Goal: Task Accomplishment & Management: Use online tool/utility

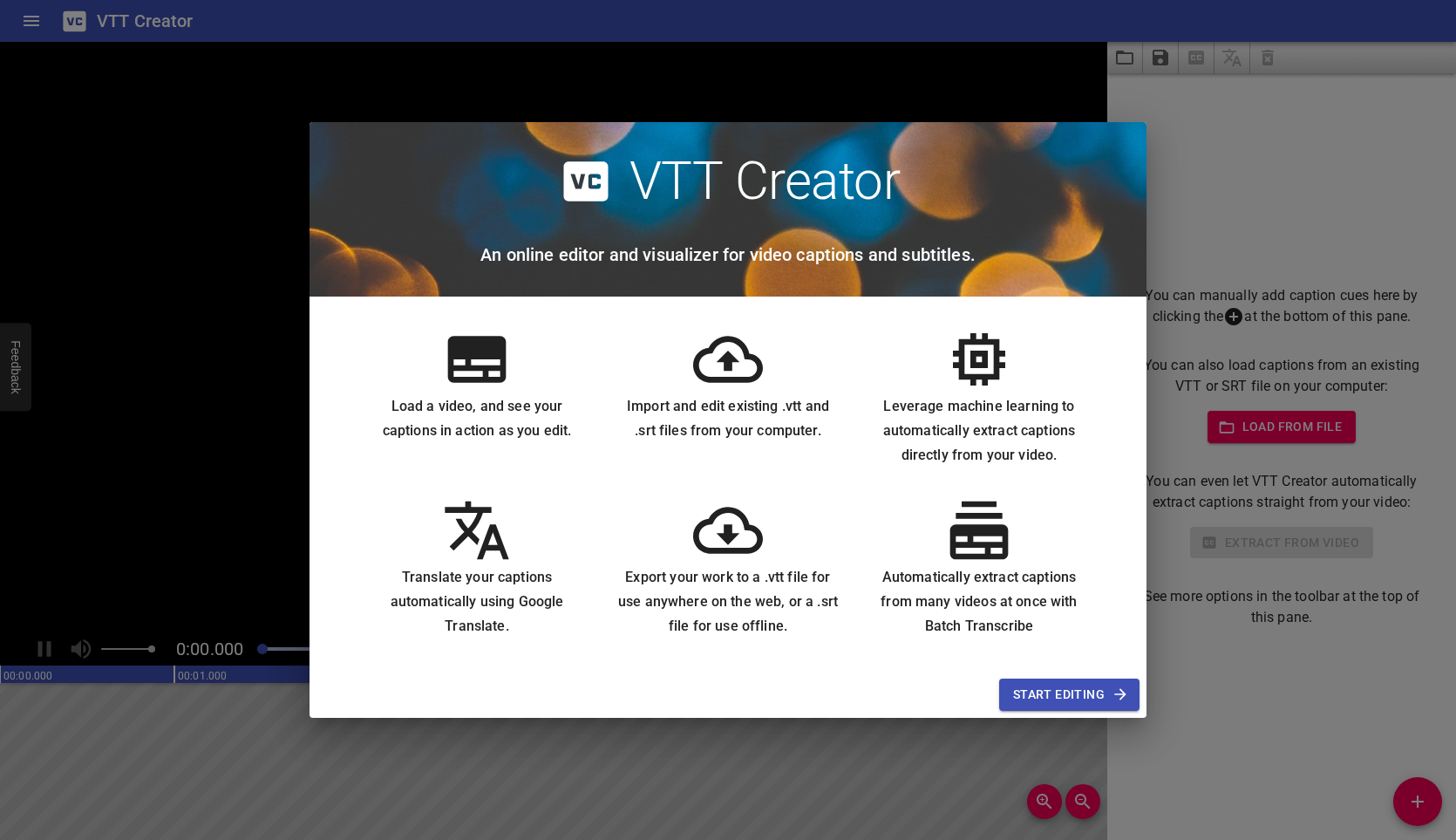
click at [1069, 697] on span "Start Editing" at bounding box center [1069, 694] width 112 height 22
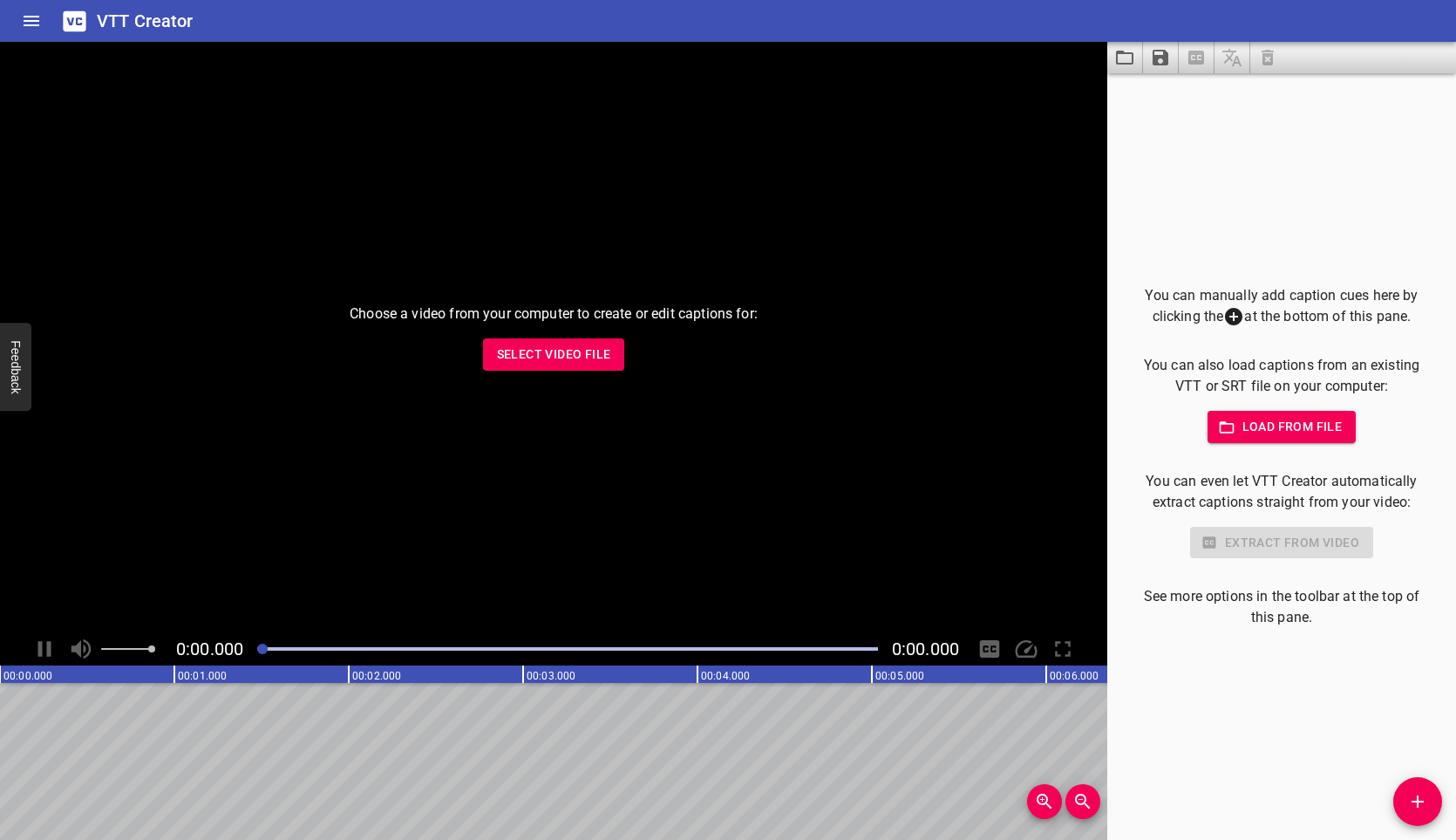
click at [1252, 428] on span "Load from file" at bounding box center [1282, 427] width 122 height 22
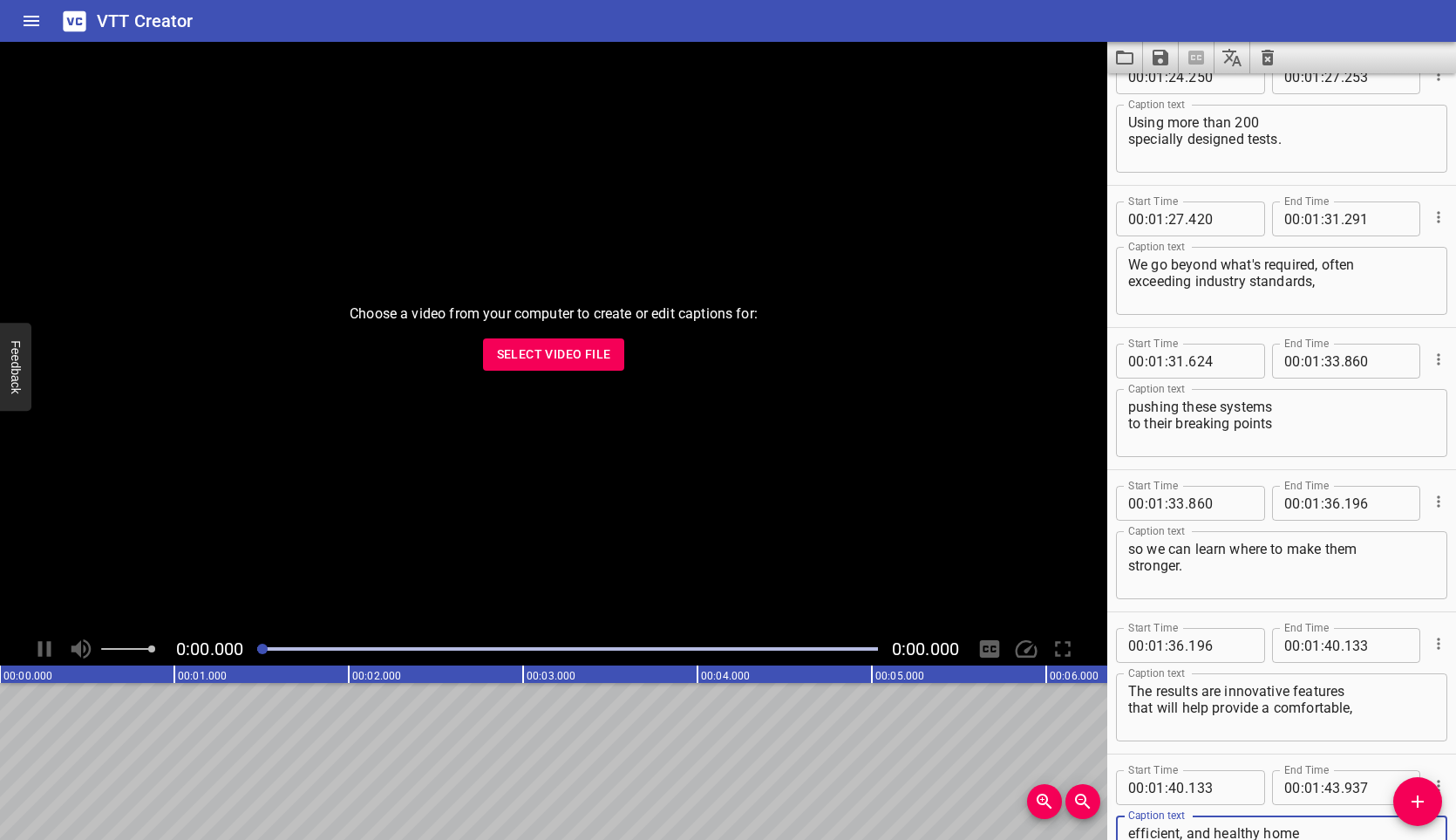
scroll to position [1163, 0]
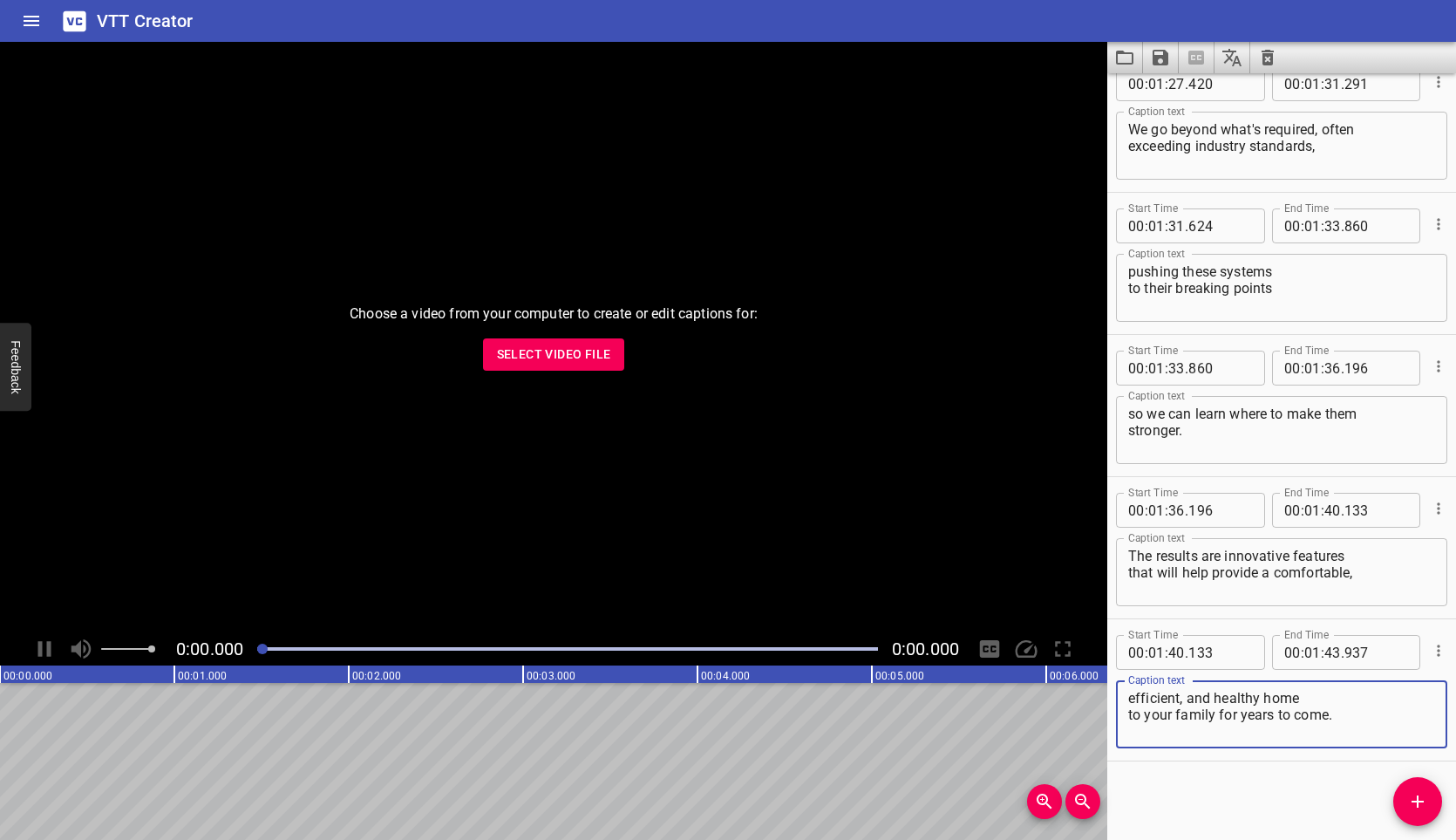
type textarea "efficient, and healthy home to your family for years to come."
click at [41, 16] on icon "Home" at bounding box center [32, 21] width 21 height 21
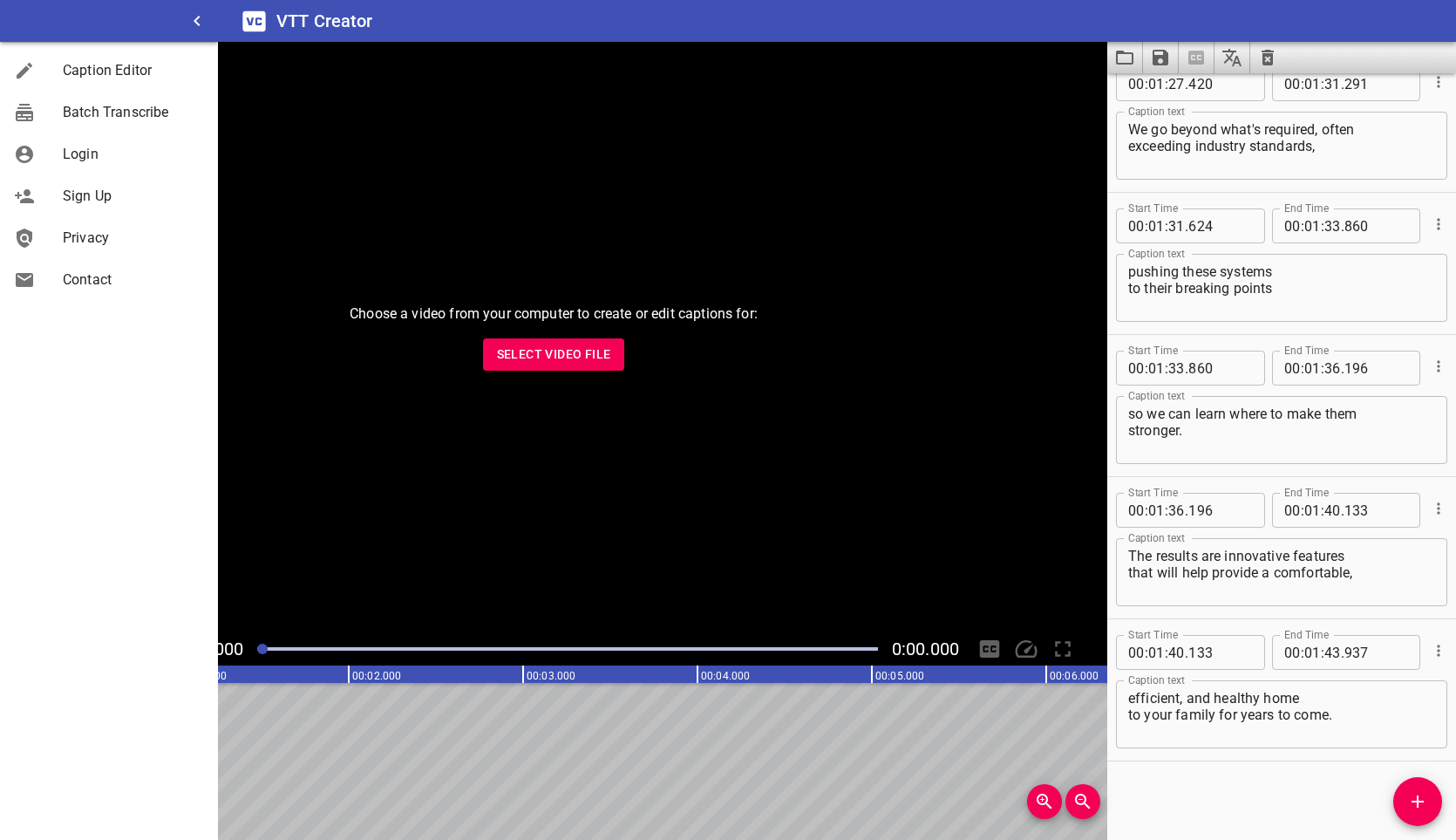
click at [770, 27] on div "VTT Creator" at bounding box center [837, 20] width 1238 height 42
click at [1384, 20] on div "VTT Creator" at bounding box center [837, 20] width 1238 height 42
click at [1162, 54] on icon "Save captions to file" at bounding box center [1161, 58] width 21 height 21
click at [1187, 99] on li "Save to VTT file" at bounding box center [1207, 96] width 128 height 32
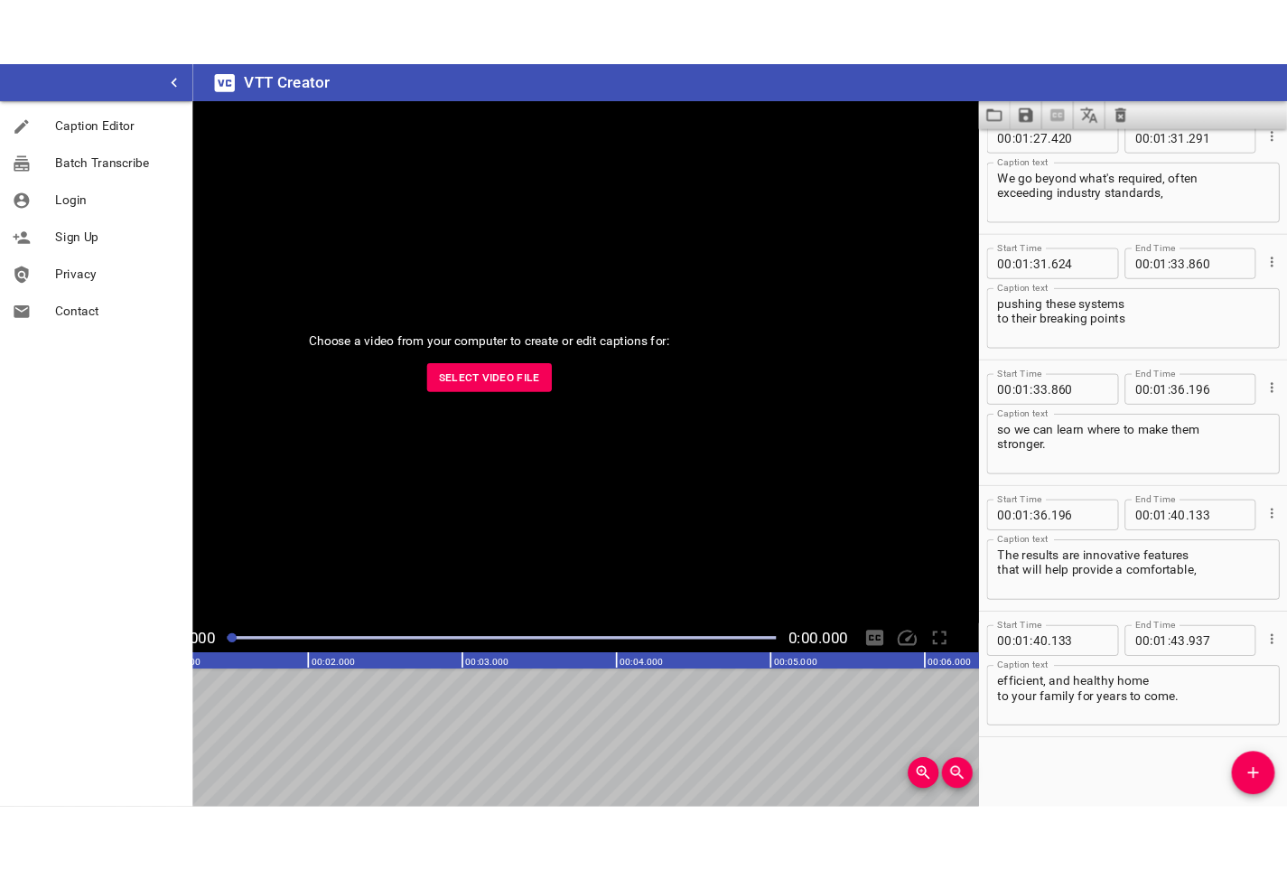
scroll to position [0, 0]
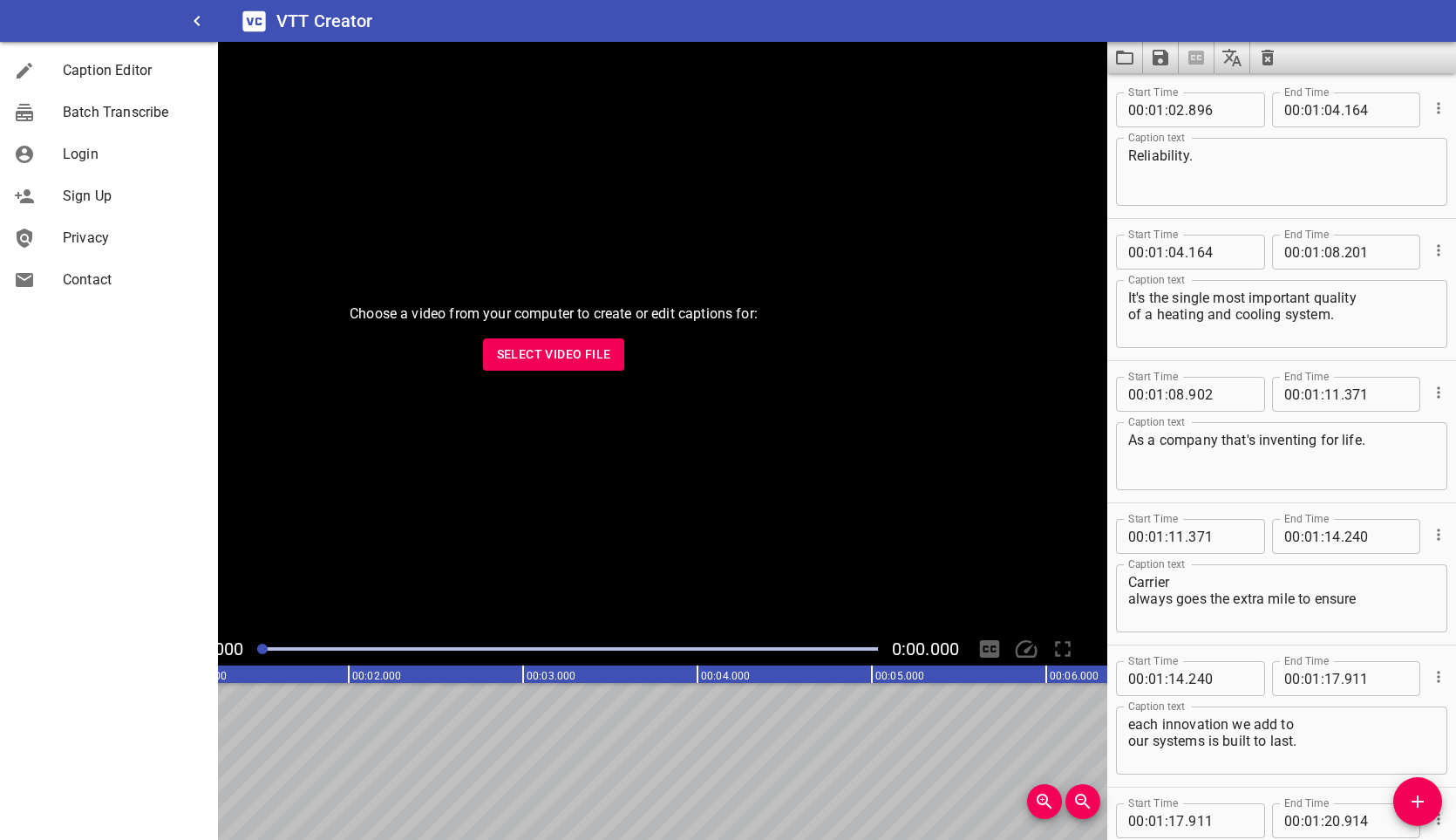
click at [1266, 44] on button "Clear captions" at bounding box center [1268, 57] width 35 height 32
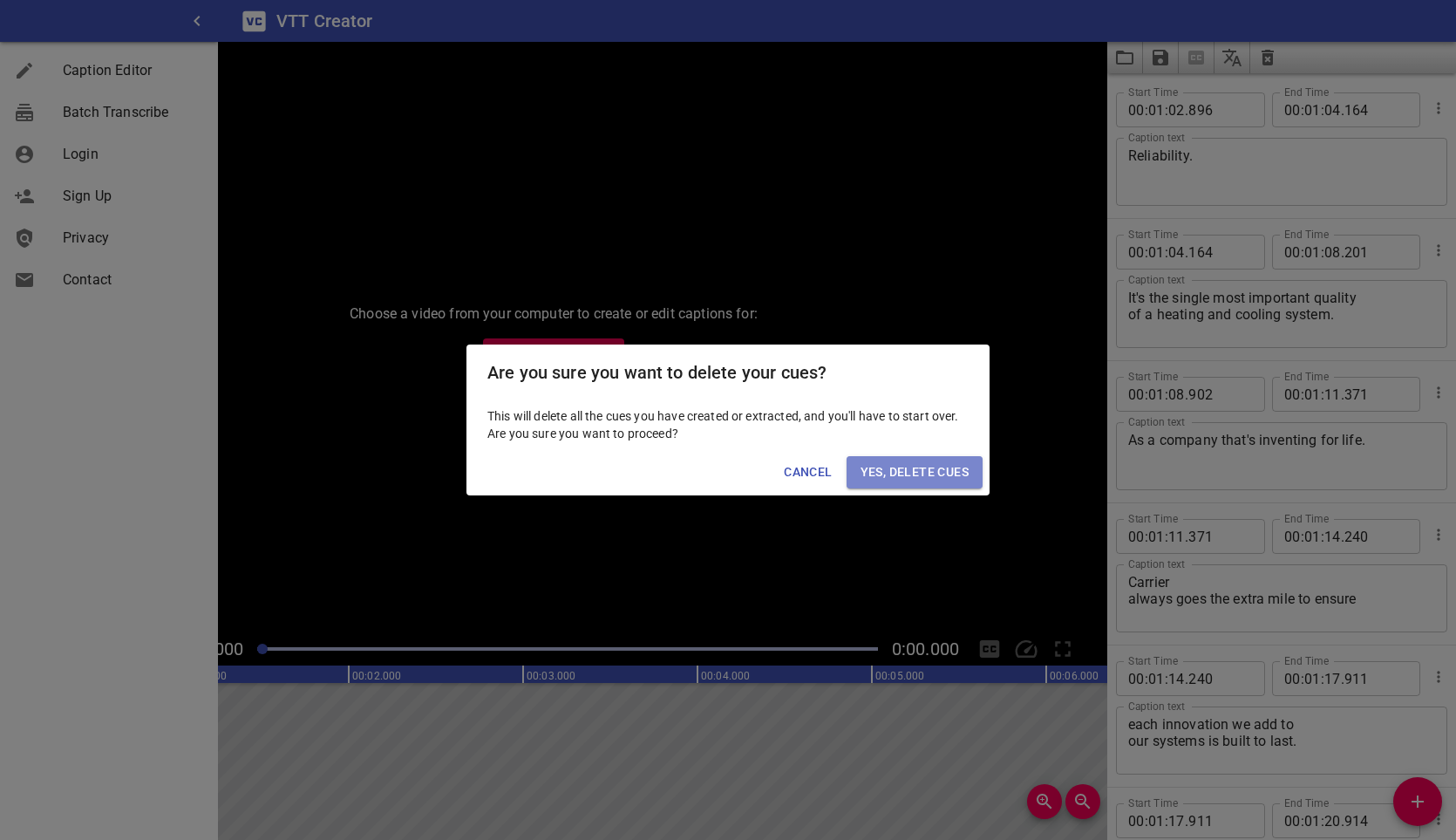
click at [933, 476] on span "Yes, Delete Cues" at bounding box center [914, 472] width 108 height 22
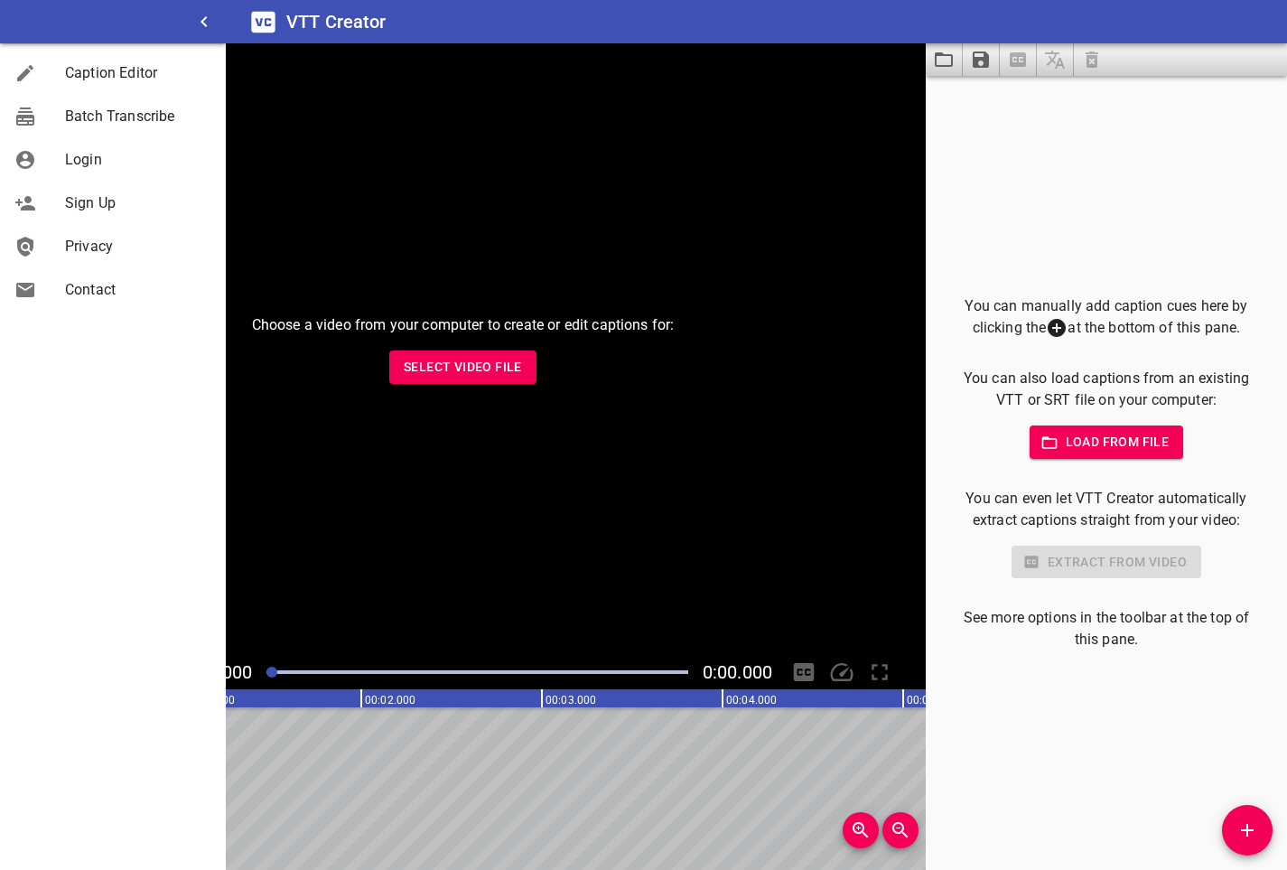
click at [1086, 447] on span "Load from file" at bounding box center [1107, 442] width 126 height 23
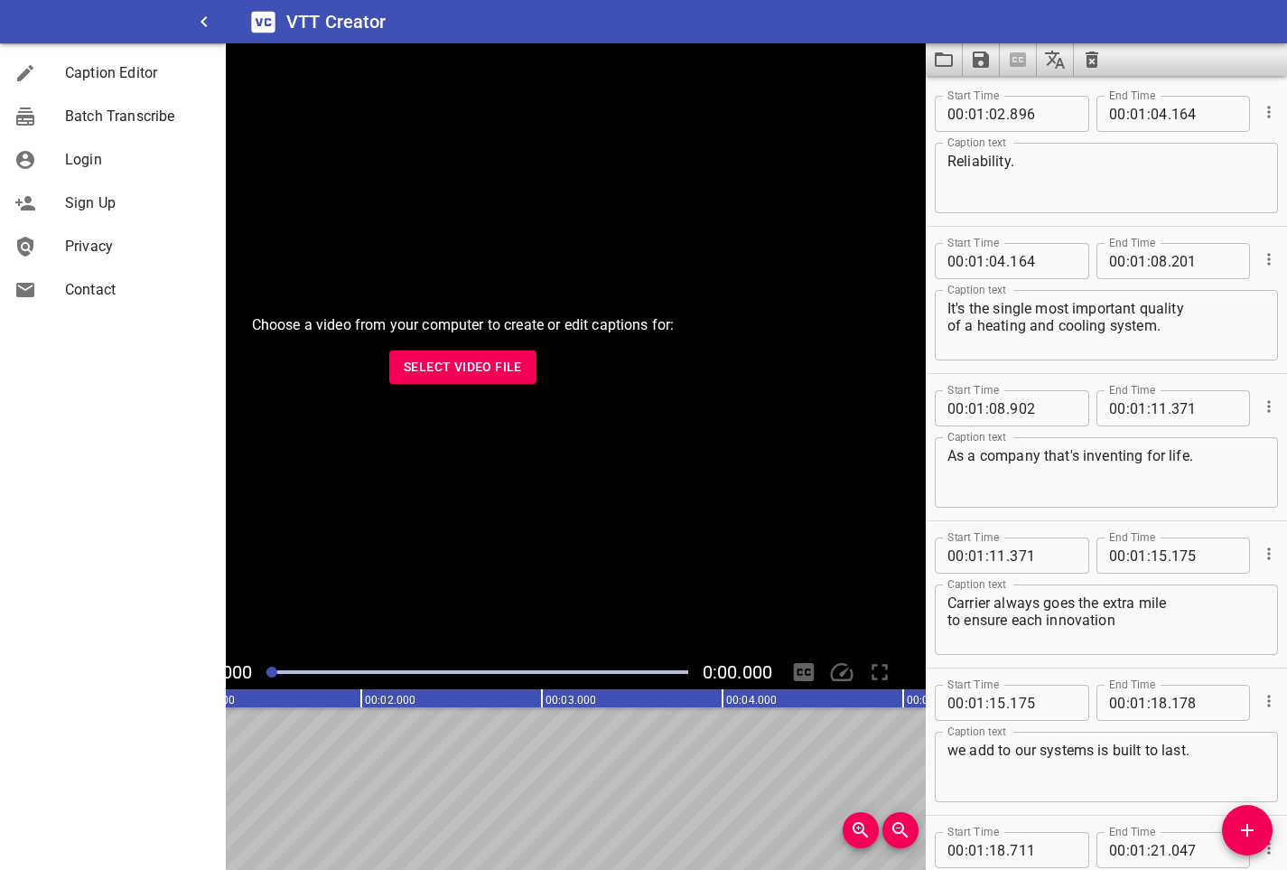
type textarea "All across the world, we share."
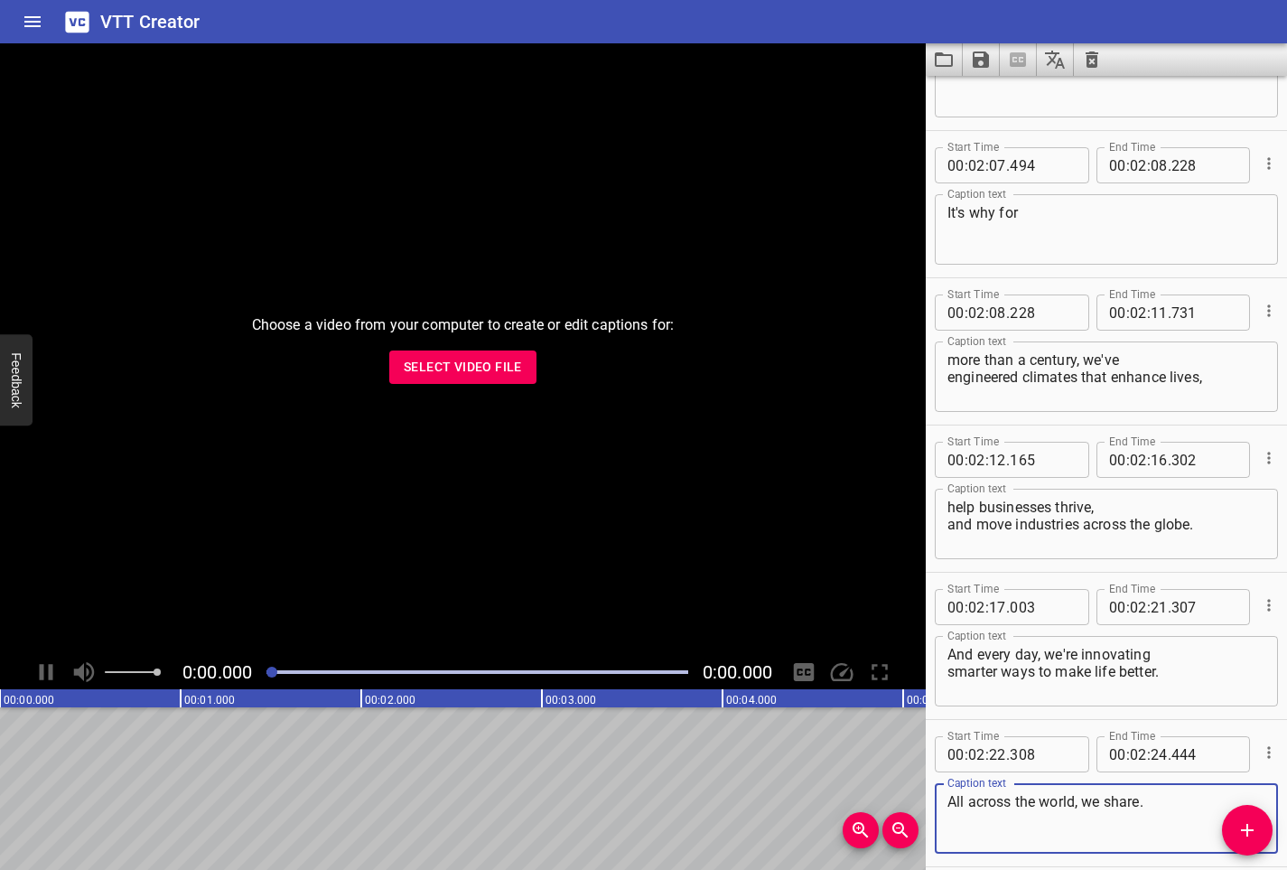
scroll to position [2677, 0]
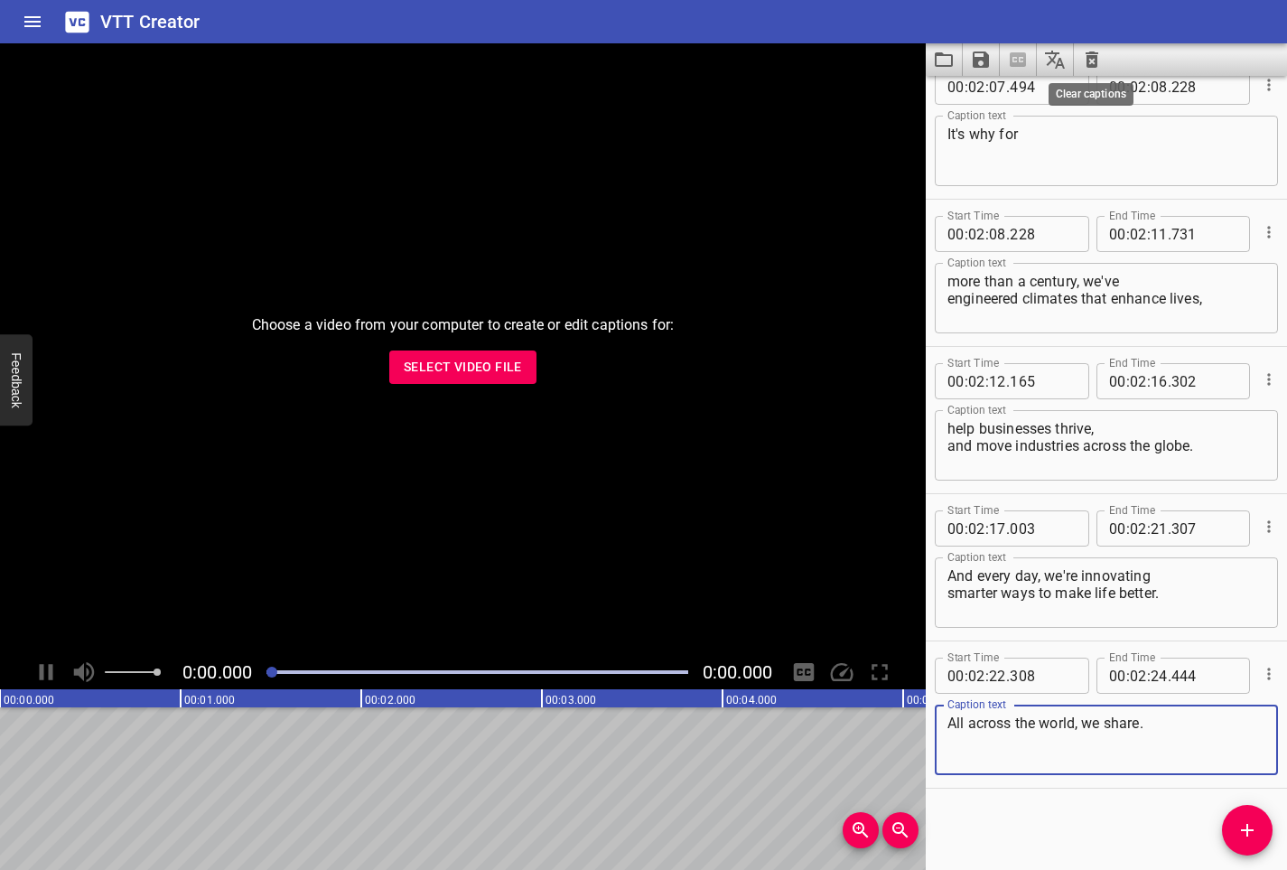
click at [1092, 56] on icon "Clear captions" at bounding box center [1092, 59] width 13 height 16
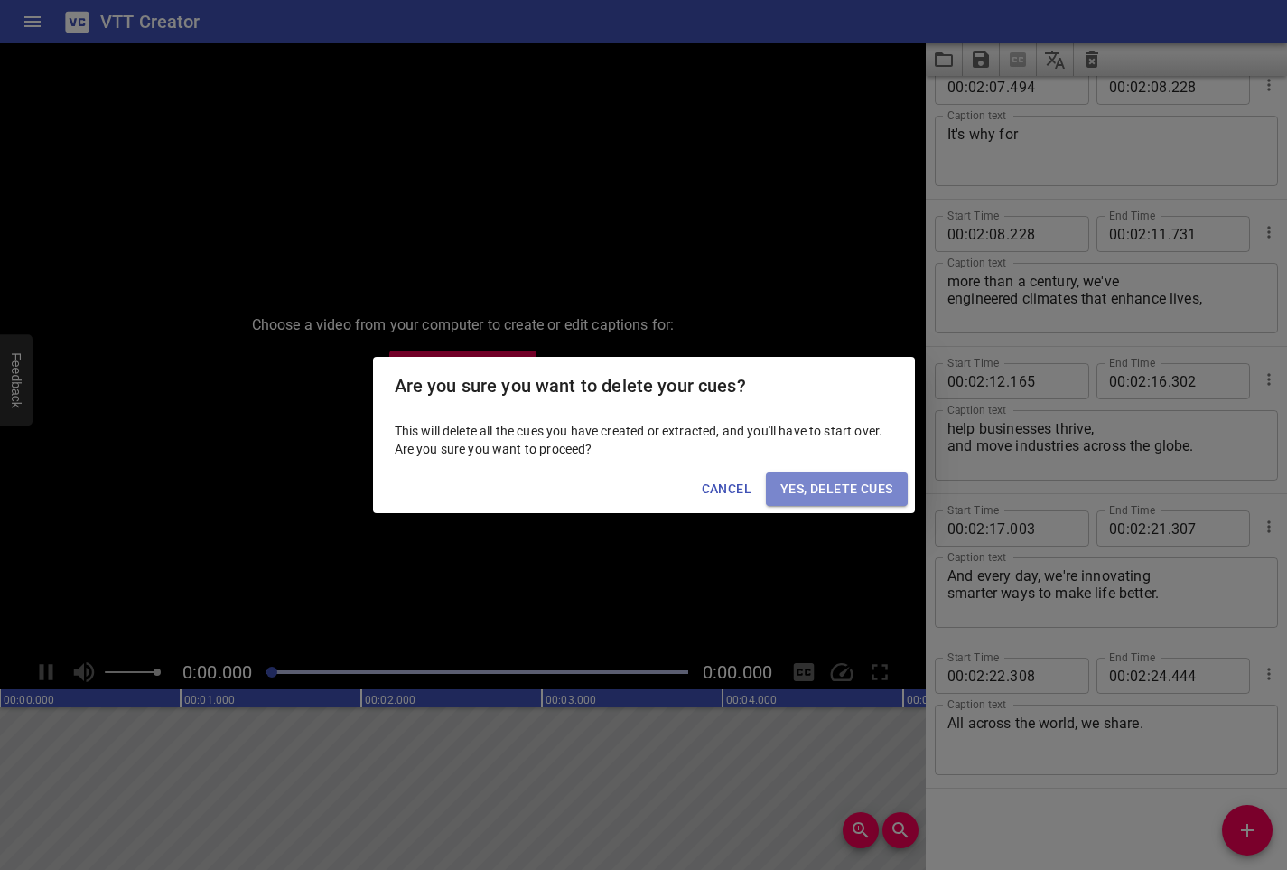
click at [823, 485] on span "Yes, Delete Cues" at bounding box center [836, 489] width 112 height 23
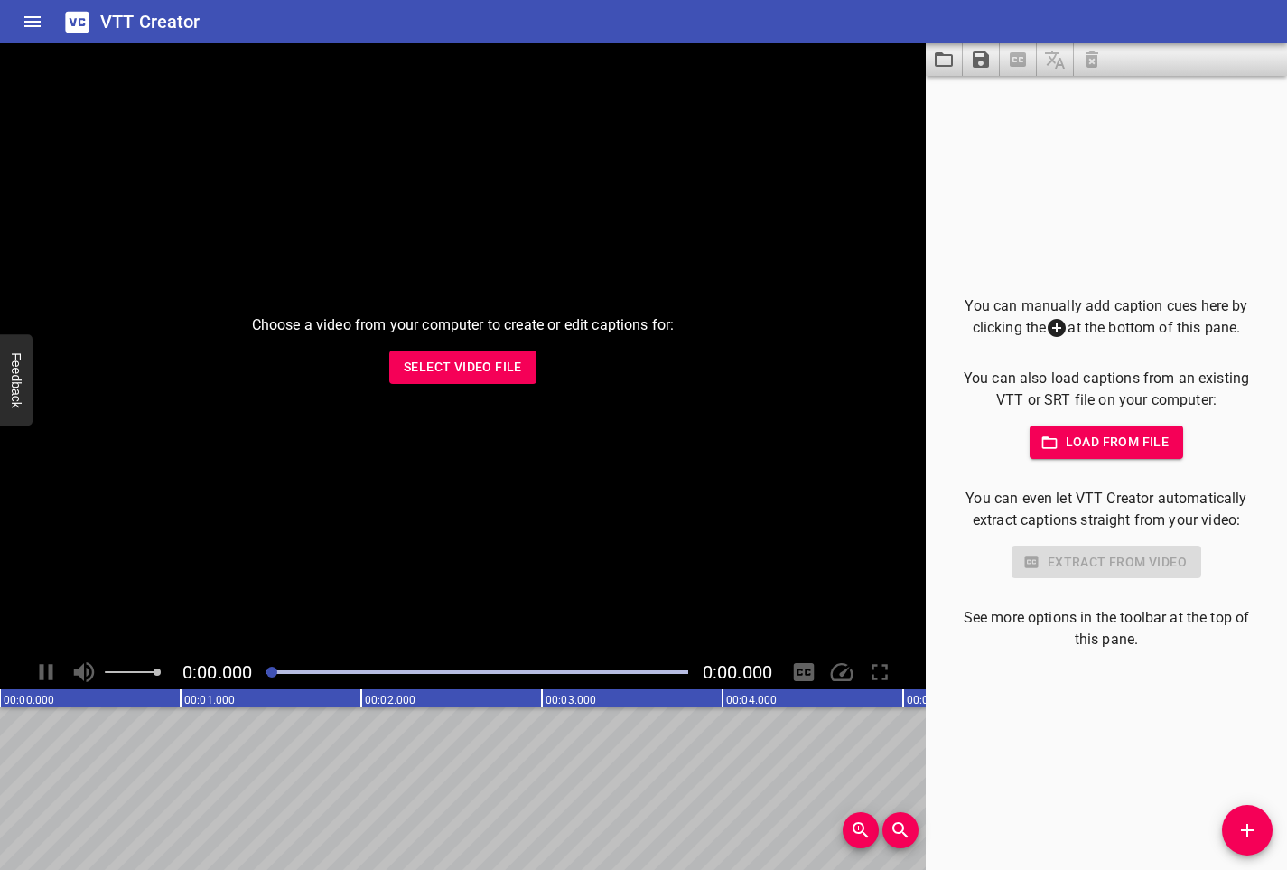
click at [1105, 453] on button "Load from file" at bounding box center [1107, 441] width 154 height 33
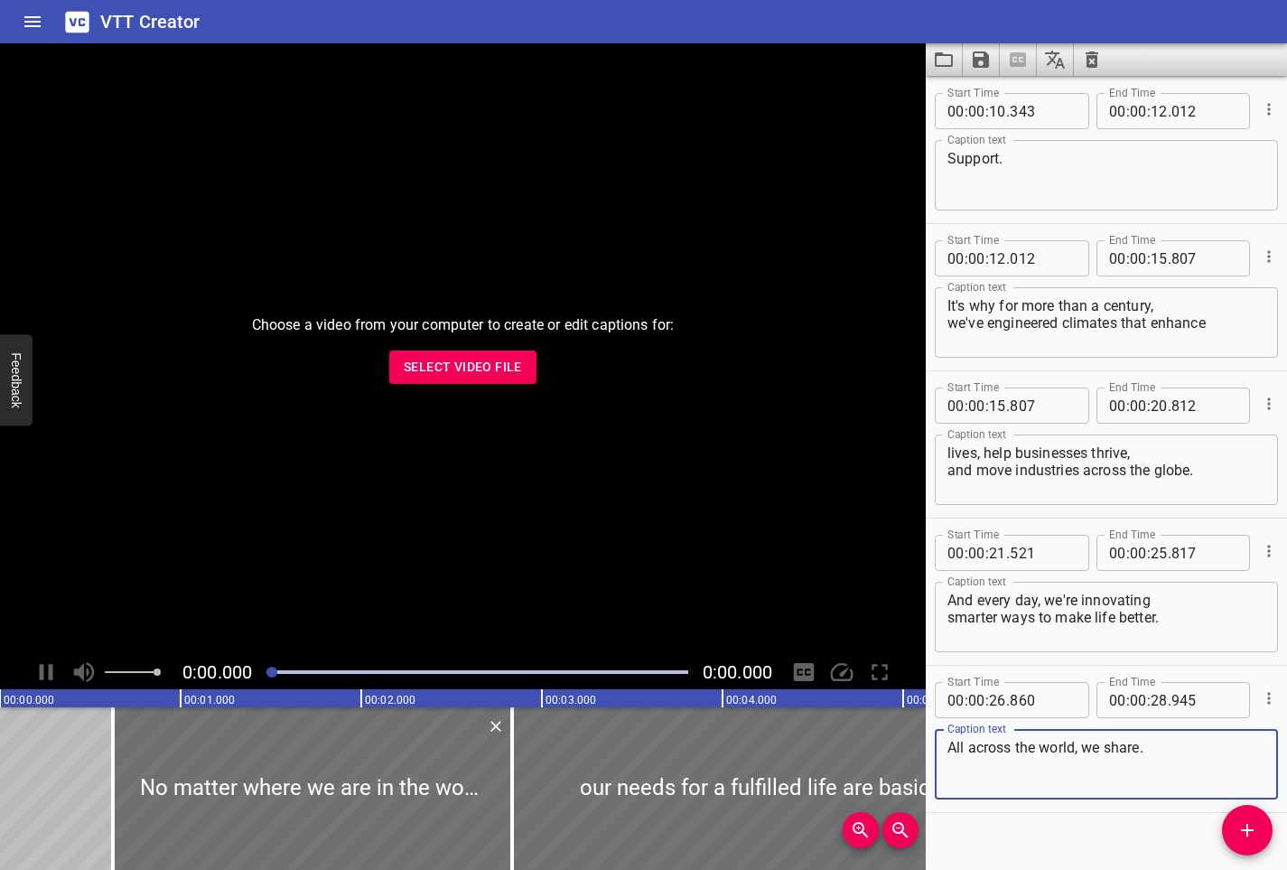
scroll to position [469, 0]
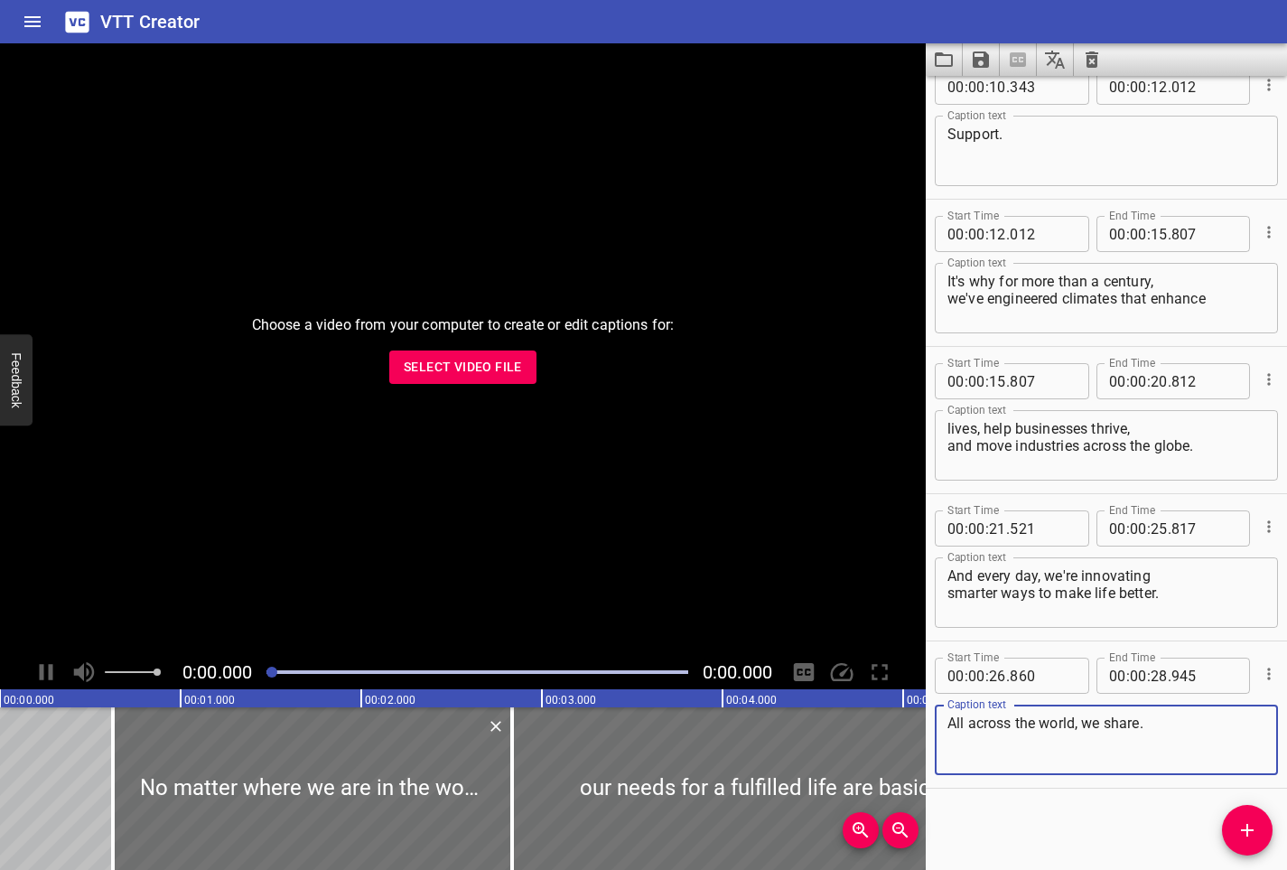
type textarea "All across the world, we share."
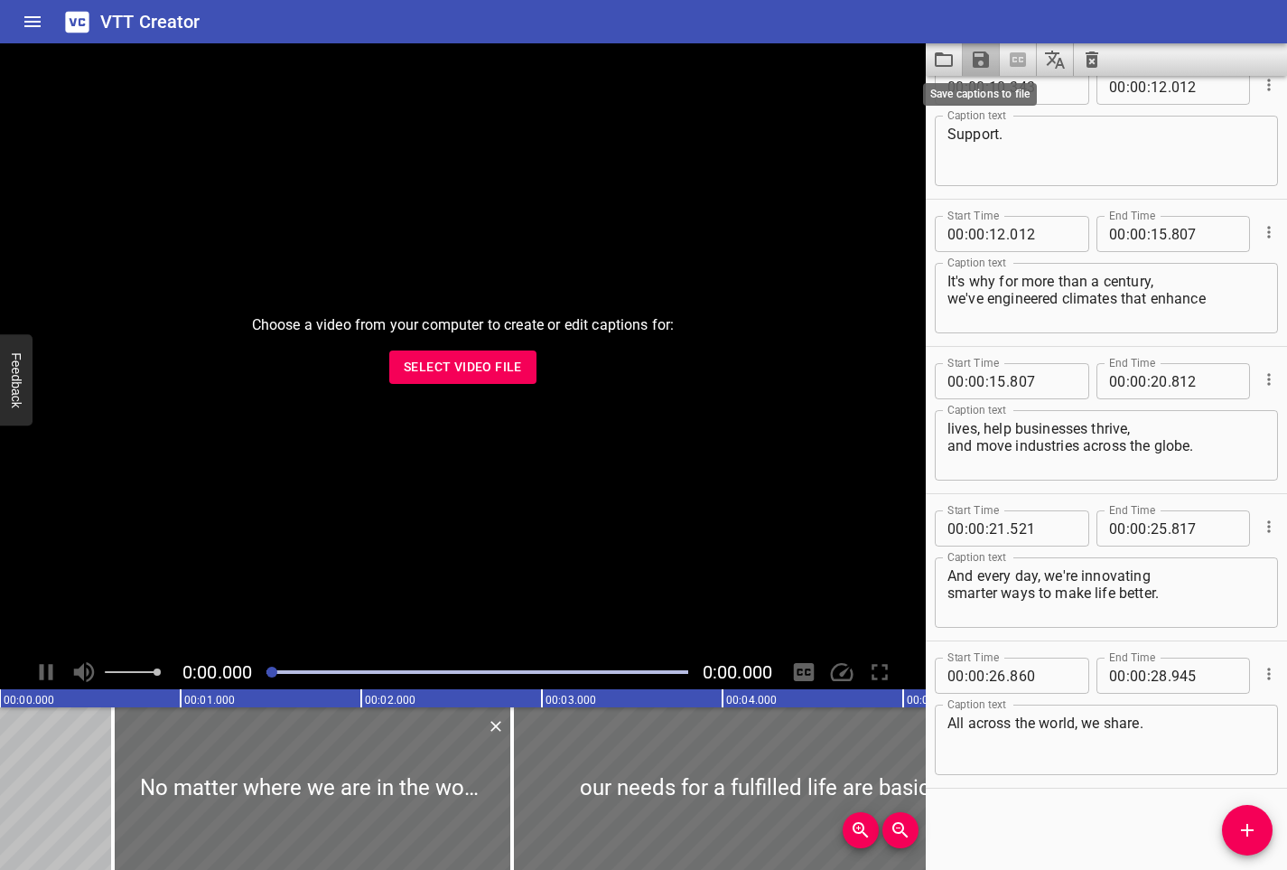
click at [976, 61] on icon "Save captions to file" at bounding box center [981, 59] width 16 height 16
click at [1021, 96] on li "Save to VTT file" at bounding box center [1029, 99] width 133 height 33
click at [1195, 29] on div "VTT Creator" at bounding box center [643, 21] width 1287 height 43
click at [1100, 62] on icon "Clear captions" at bounding box center [1092, 60] width 22 height 22
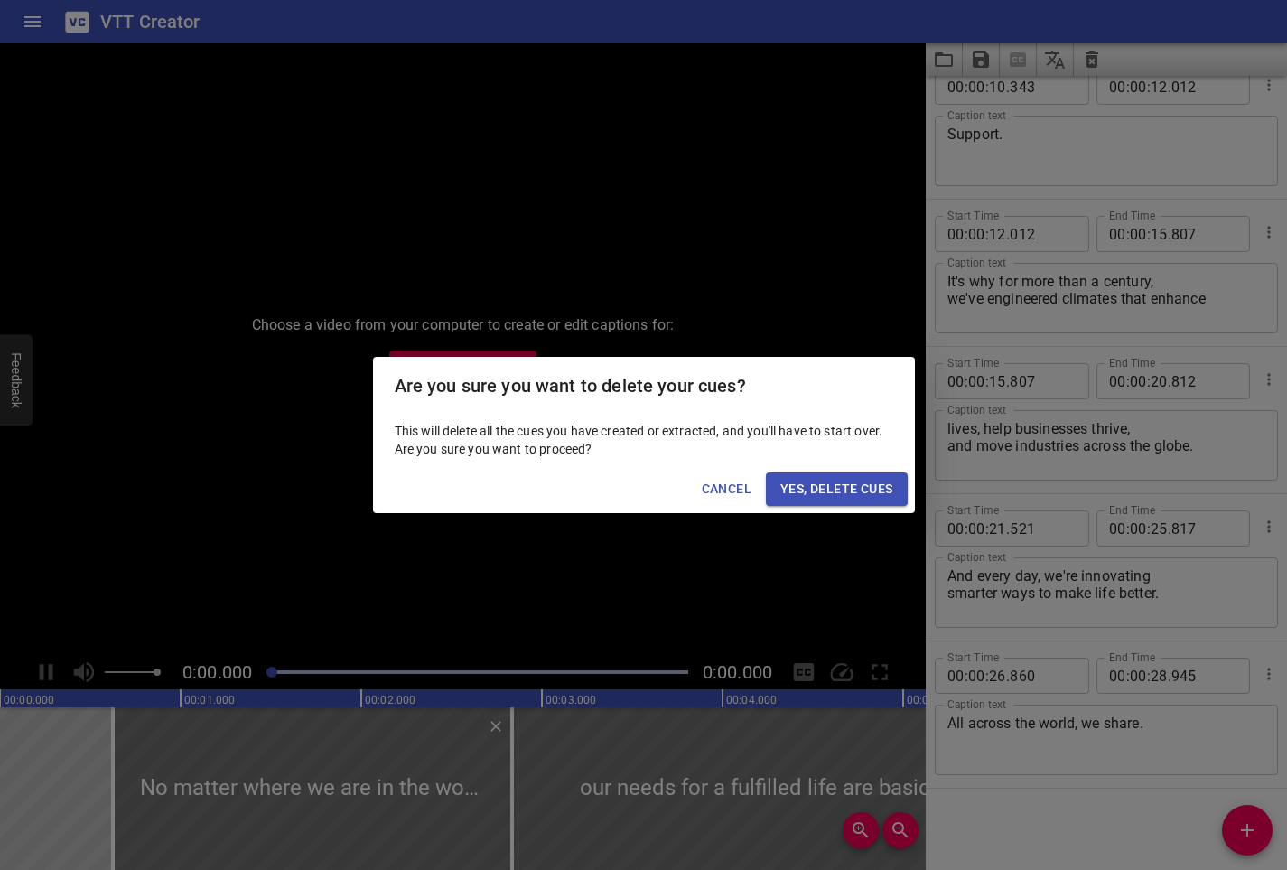
click at [815, 487] on span "Yes, Delete Cues" at bounding box center [836, 489] width 112 height 23
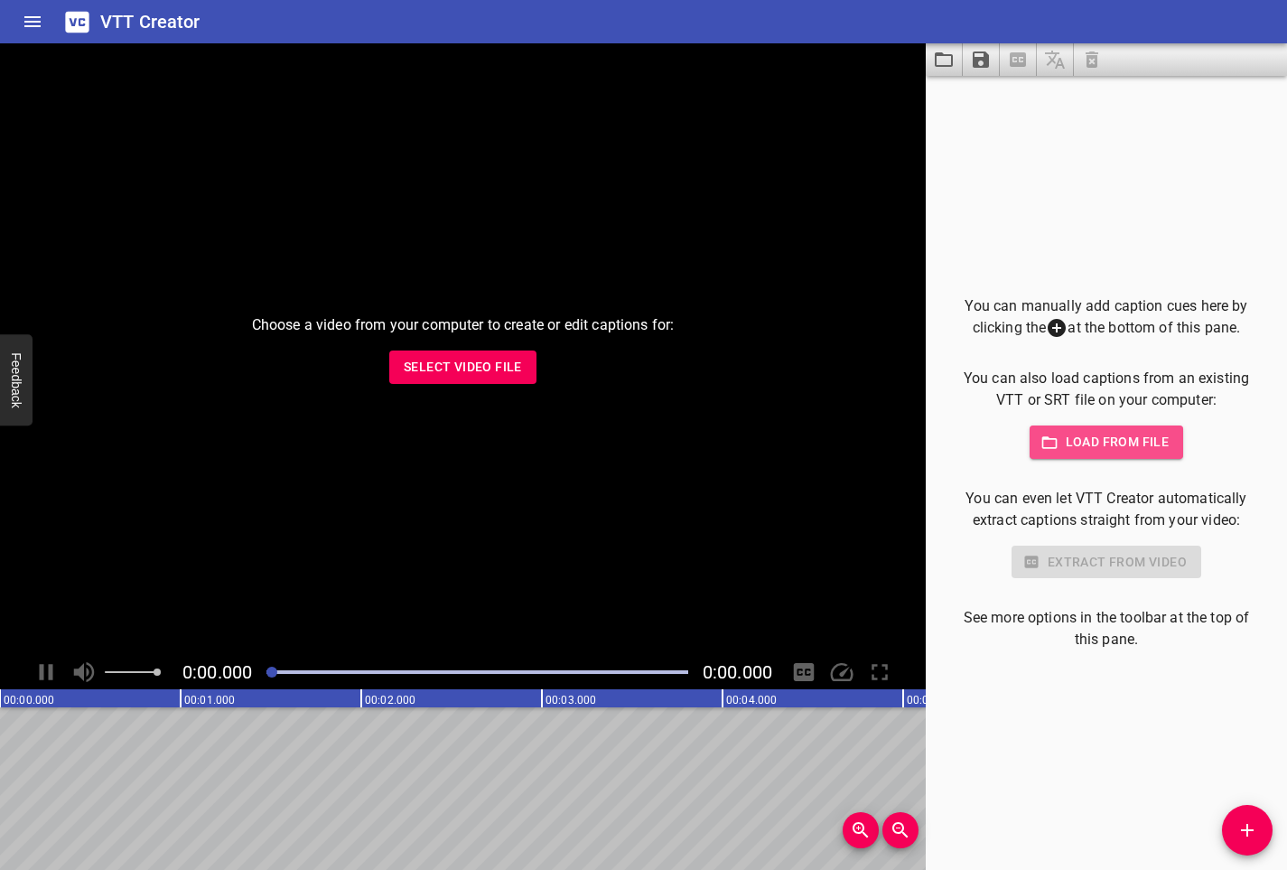
click at [1105, 455] on button "Load from file" at bounding box center [1107, 441] width 154 height 33
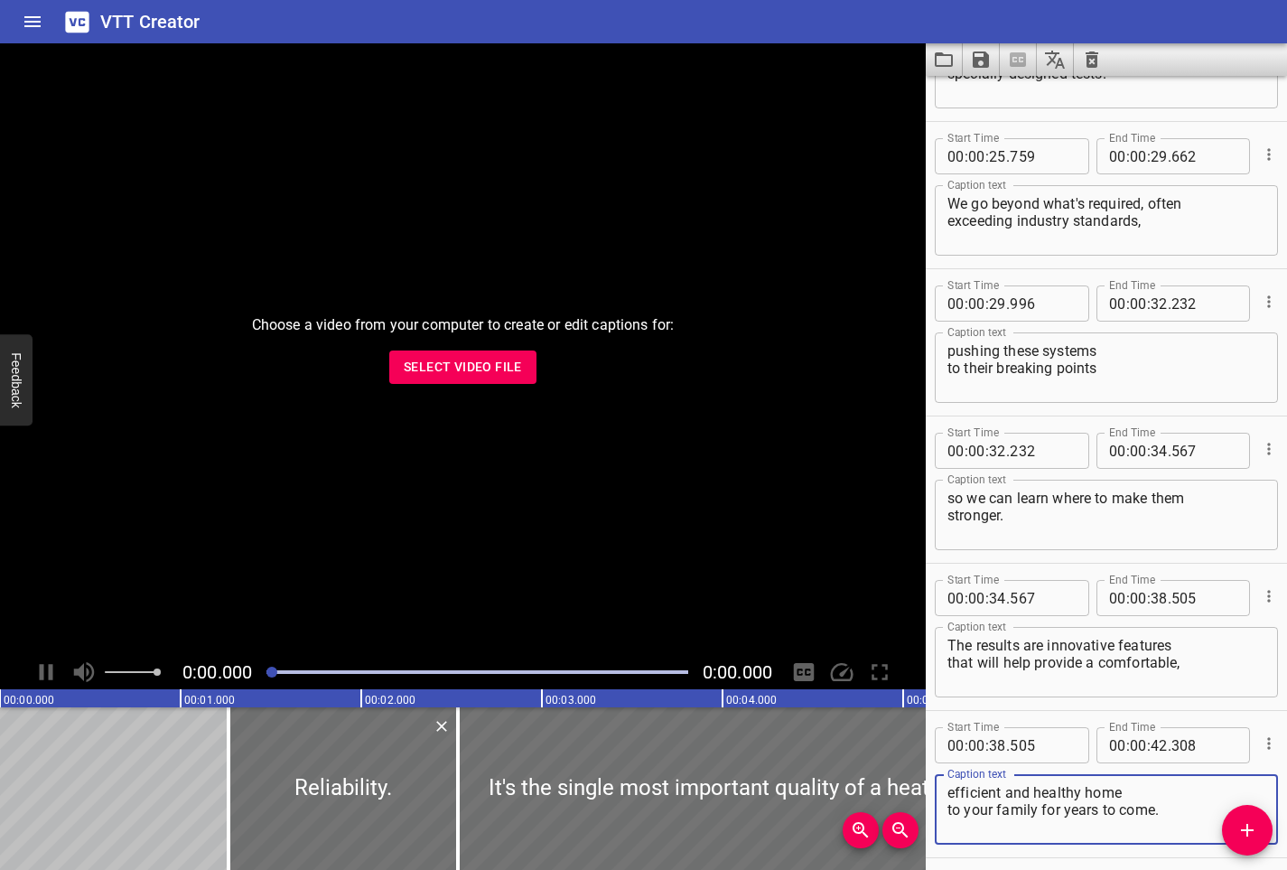
scroll to position [1205, 0]
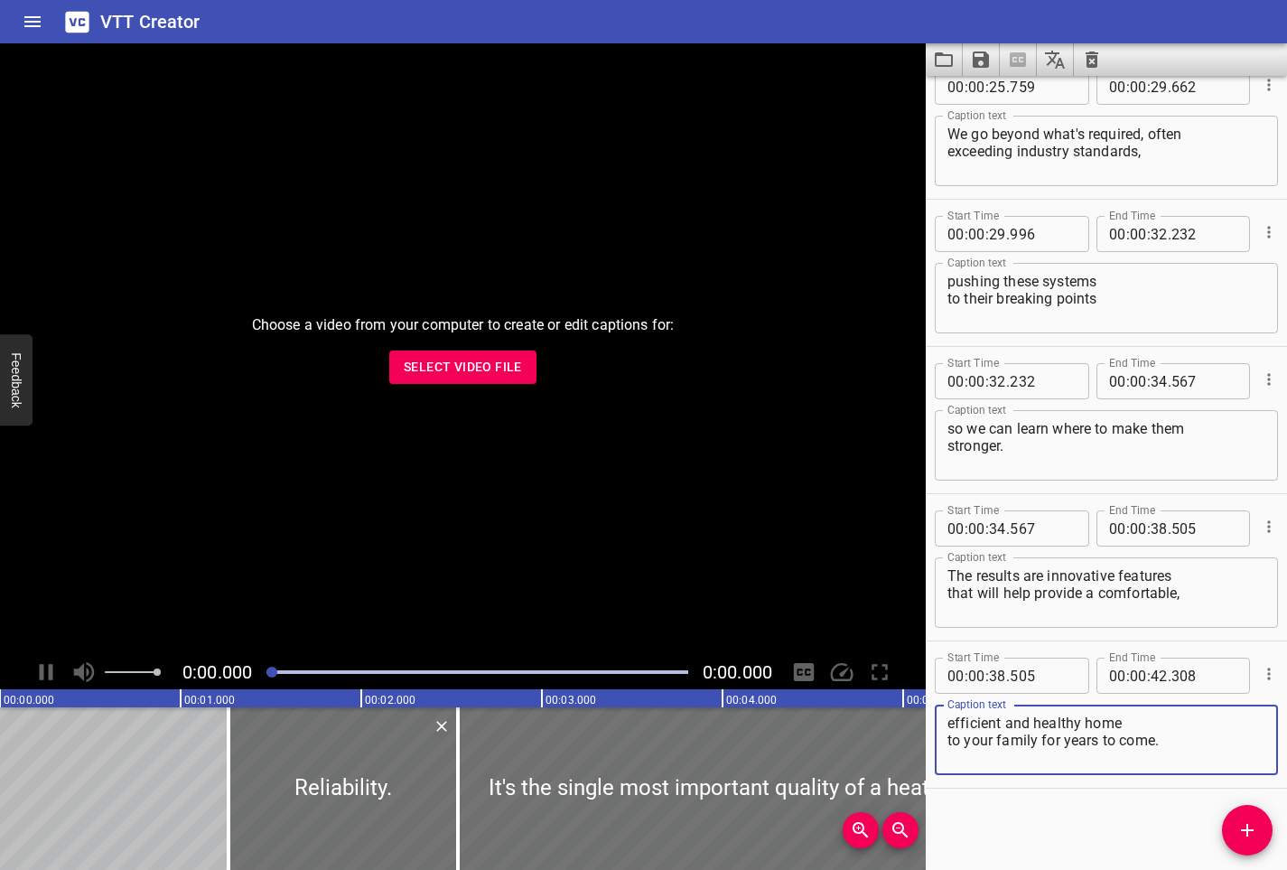
type textarea "efficient and healthy home to your family for years to come."
click at [981, 59] on icon "Save captions to file" at bounding box center [981, 59] width 16 height 16
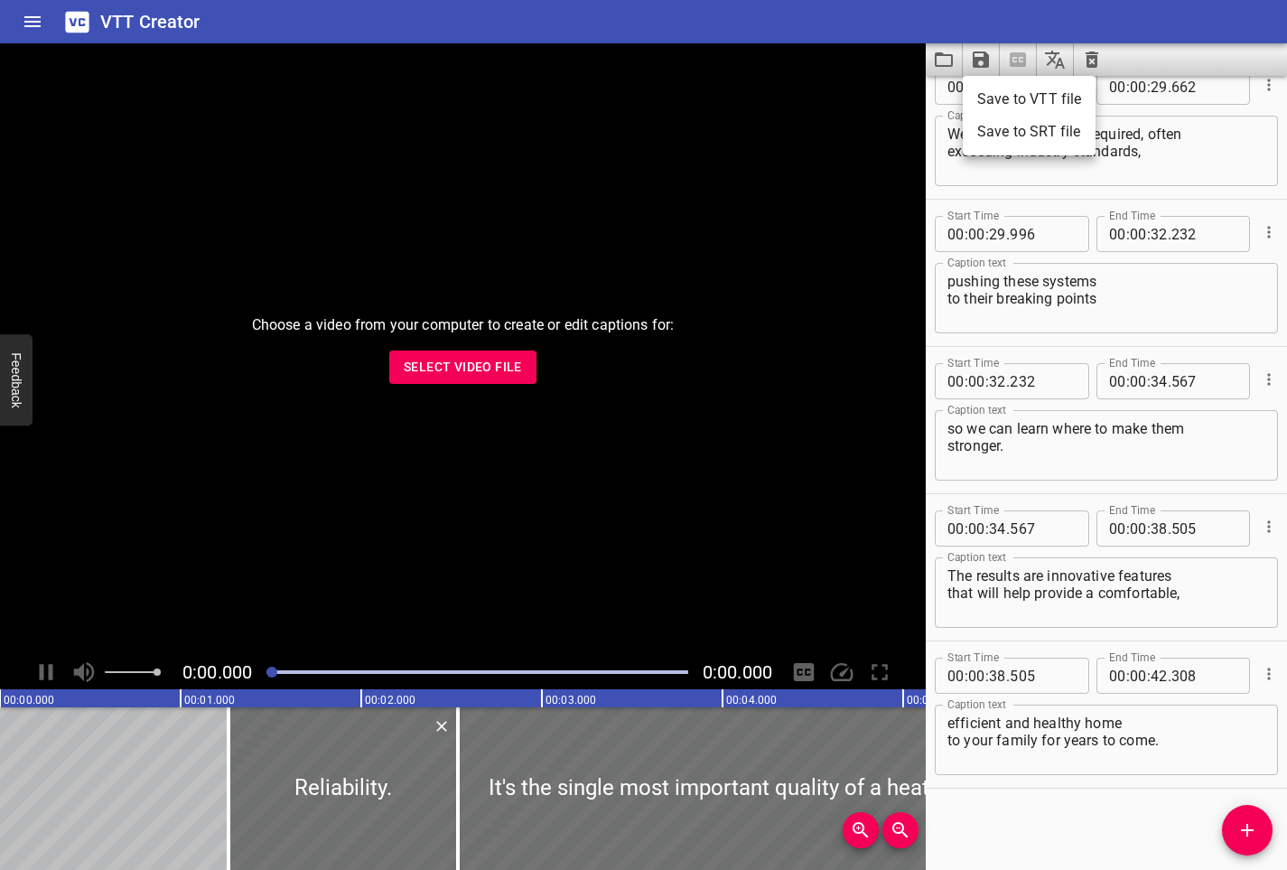
click at [1006, 107] on li "Save to VTT file" at bounding box center [1029, 99] width 133 height 33
